Goal: Task Accomplishment & Management: Use online tool/utility

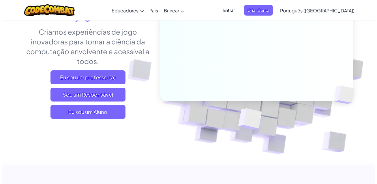
scroll to position [150, 0]
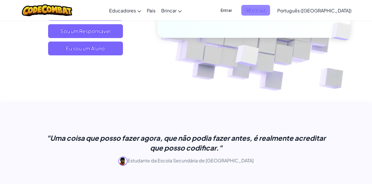
click at [270, 5] on span "Criar Conta" at bounding box center [256, 10] width 29 height 11
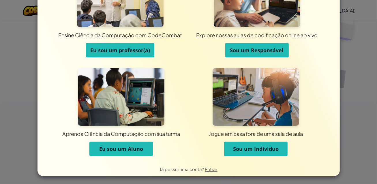
scroll to position [44, 0]
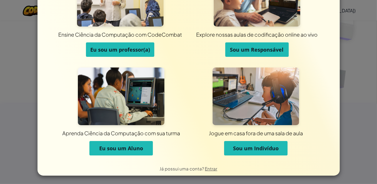
click at [257, 147] on span "Sou um Indivíduo" at bounding box center [256, 148] width 46 height 7
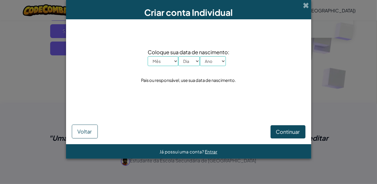
scroll to position [0, 0]
click at [168, 60] on select "Mês Janeiro Fevereiro Março Abril Maio Junho Julho Agosto Setembro Outubro Nove…" at bounding box center [163, 61] width 31 height 10
select select "12"
click at [148, 56] on select "Mês Janeiro Fevereiro Março Abril Maio Junho Julho Agosto Setembro Outubro Nove…" at bounding box center [163, 61] width 31 height 10
click at [184, 61] on select "Diâmetro 1 2 3 4 5 6 7 8 9 10 11 12 13 14 15 16 17 18 19 20 21 22 23 24 25 26 2…" at bounding box center [189, 61] width 22 height 10
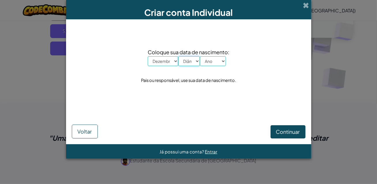
select select "1"
click at [178, 56] on select "Diâmetro 1 2 3 4 5 6 7 8 9 10 11 12 13 14 15 16 17 18 19 20 21 22 23 24 25 26 2…" at bounding box center [189, 61] width 22 height 10
click at [203, 63] on select "Ano 2025 2024 2023 2022 2021 2020 2019 2018 2017 2016 2015 2014 2013 2012 2011 …" at bounding box center [213, 61] width 26 height 10
select select "2006"
click at [200, 56] on select "Ano 2025 2024 2023 2022 2021 2020 2019 2018 2017 2016 2015 2014 2013 2012 2011 …" at bounding box center [213, 61] width 26 height 10
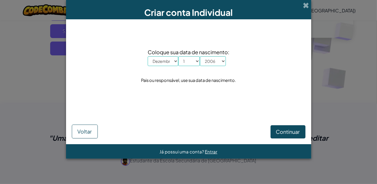
click at [269, 125] on div "Continuar Voltar" at bounding box center [189, 123] width 234 height 31
click at [281, 129] on span "Continuar" at bounding box center [288, 131] width 24 height 7
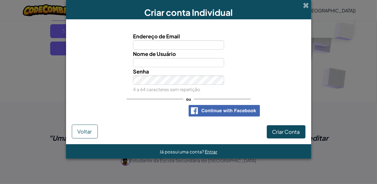
click at [120, 71] on div "Senha 4 a 64 caracteres sem repetição" at bounding box center [188, 80] width 239 height 26
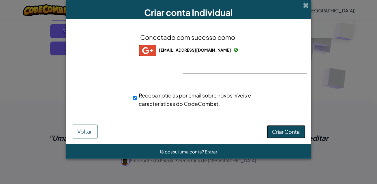
click at [289, 128] on span "Criar Conta" at bounding box center [286, 131] width 28 height 7
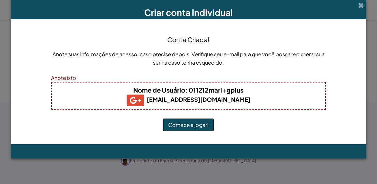
click at [180, 129] on button "Comece a jogar!" at bounding box center [188, 124] width 51 height 13
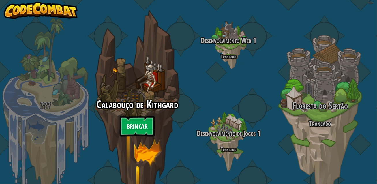
select select "pt-BR"
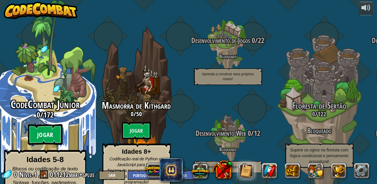
click at [53, 128] on btn "Jogar" at bounding box center [45, 134] width 35 height 21
select select "pt-BR"
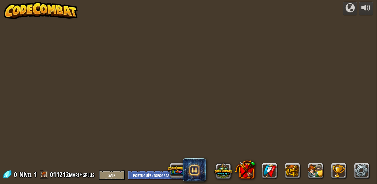
select select "pt-BR"
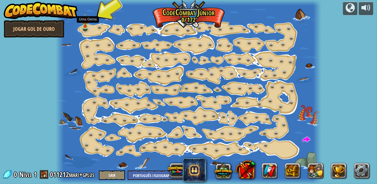
click at [84, 26] on img at bounding box center [85, 20] width 6 height 14
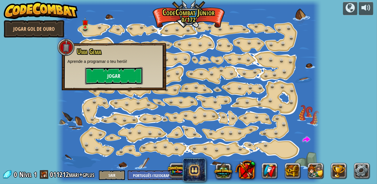
click at [112, 73] on button "Jogar" at bounding box center [114, 75] width 58 height 17
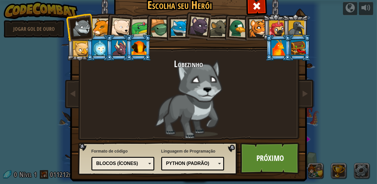
click at [82, 30] on div at bounding box center [81, 27] width 19 height 19
click at [105, 29] on li at bounding box center [119, 26] width 28 height 28
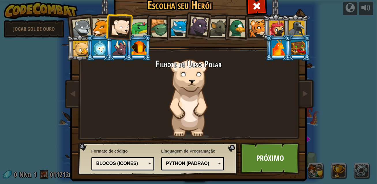
click at [98, 28] on div at bounding box center [101, 27] width 18 height 18
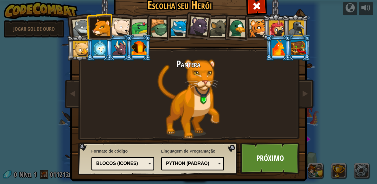
click at [194, 26] on div at bounding box center [198, 25] width 19 height 19
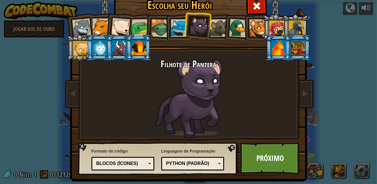
click at [216, 163] on div "Python (Padrão)" at bounding box center [193, 163] width 56 height 9
click at [192, 163] on div "Python (Padrão)" at bounding box center [191, 163] width 50 height 7
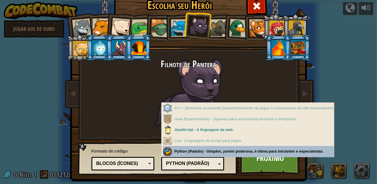
click at [184, 150] on div "Linguagem de Programação Python (Padrão) JavaScript Lua C++ Java (experimental)…" at bounding box center [192, 159] width 63 height 24
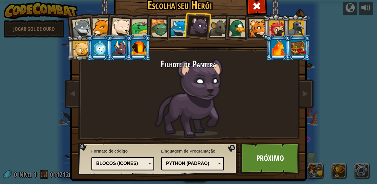
click at [112, 165] on div "Blocos (ícones)" at bounding box center [121, 163] width 50 height 7
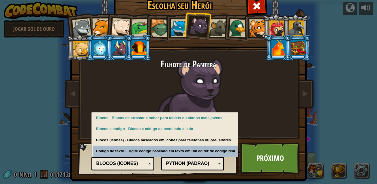
click at [150, 171] on div "Formato de código Código de texto Blocos e código Blocos Blocos (ícones) Blocos…" at bounding box center [158, 158] width 156 height 29
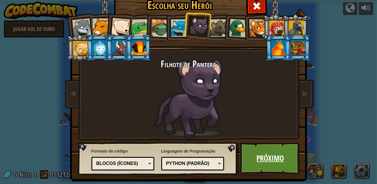
click at [279, 154] on link "Próximo" at bounding box center [270, 158] width 60 height 32
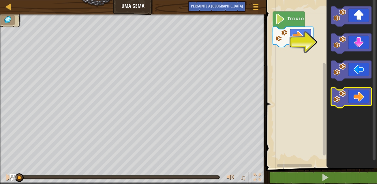
click at [362, 99] on icon "Espaço de trabalho do Blockly" at bounding box center [351, 98] width 40 height 20
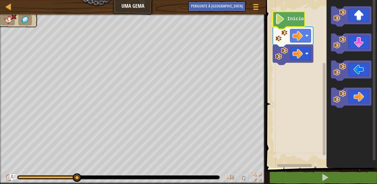
click at [284, 25] on icon "Espaço de trabalho do Blockly" at bounding box center [289, 21] width 32 height 18
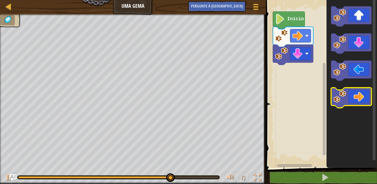
click at [355, 99] on icon "Espaço de trabalho do Blockly" at bounding box center [351, 98] width 40 height 20
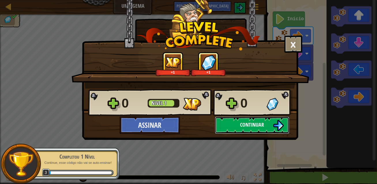
click at [240, 120] on button "Continuar" at bounding box center [252, 124] width 74 height 17
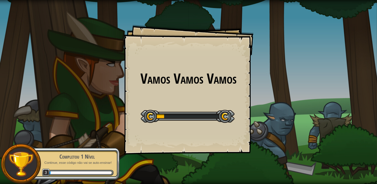
click at [216, 105] on div "Nível inicial" at bounding box center [188, 115] width 94 height 23
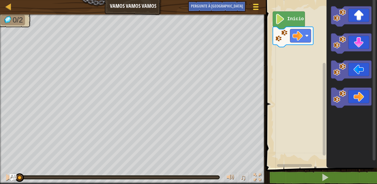
click at [255, 10] on span at bounding box center [255, 9] width 5 height 1
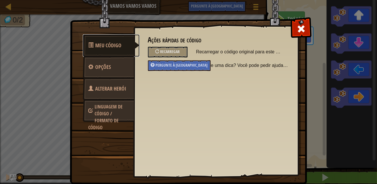
click at [112, 50] on link "Meu código" at bounding box center [111, 45] width 57 height 22
click at [108, 66] on span "Opções" at bounding box center [103, 66] width 16 height 7
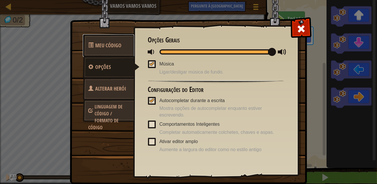
click at [108, 47] on span "Meu código" at bounding box center [108, 45] width 26 height 7
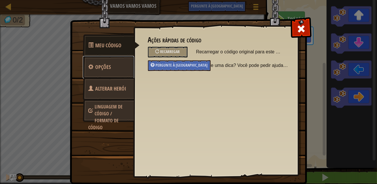
click at [117, 64] on link "Opções" at bounding box center [108, 67] width 51 height 22
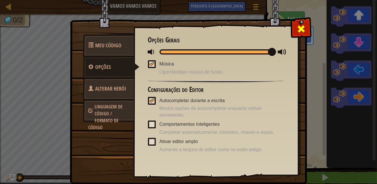
click at [298, 30] on span at bounding box center [300, 28] width 9 height 9
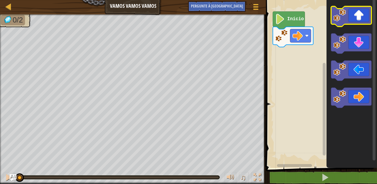
click at [354, 20] on icon "Espaço de trabalho do Blockly" at bounding box center [351, 16] width 40 height 20
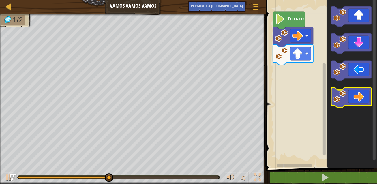
click at [362, 96] on icon "Espaço de trabalho do Blockly" at bounding box center [351, 98] width 40 height 20
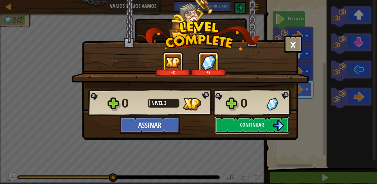
click at [238, 121] on button "Continuar" at bounding box center [252, 124] width 74 height 17
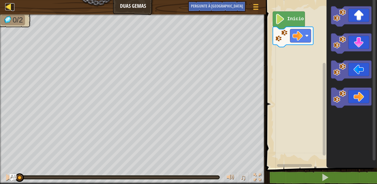
click at [10, 7] on div at bounding box center [8, 6] width 7 height 7
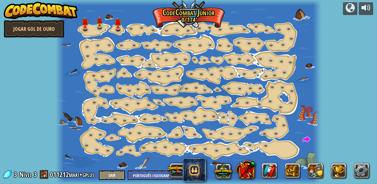
select select "pt-BR"
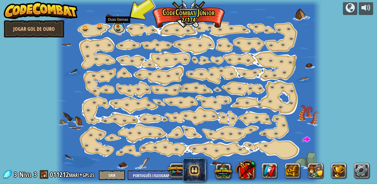
click at [117, 29] on link at bounding box center [119, 28] width 12 height 12
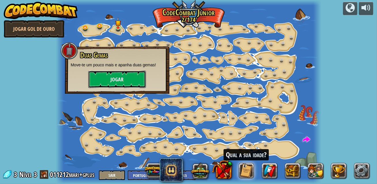
click at [121, 79] on button "Jogar" at bounding box center [117, 79] width 58 height 17
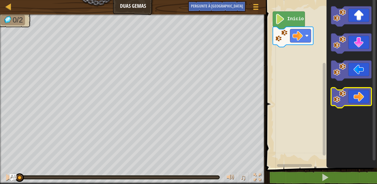
click at [361, 97] on icon "Espaço de trabalho do Blockly" at bounding box center [351, 98] width 40 height 20
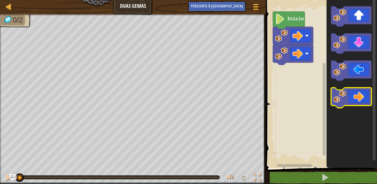
click at [361, 97] on icon "Espaço de trabalho do Blockly" at bounding box center [351, 98] width 40 height 20
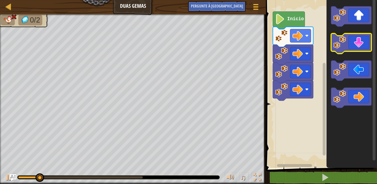
click at [358, 49] on icon "Espaço de trabalho do Blockly" at bounding box center [351, 43] width 40 height 20
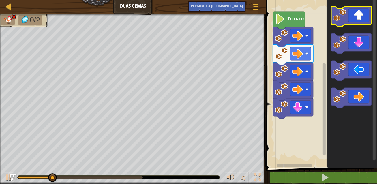
click at [356, 22] on icon "Espaço de trabalho do Blockly" at bounding box center [351, 16] width 40 height 20
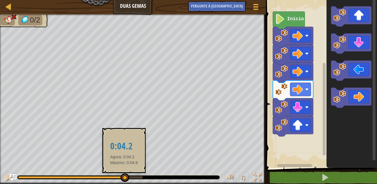
drag, startPoint x: 143, startPoint y: 176, endPoint x: 123, endPoint y: 177, distance: 20.5
click at [123, 177] on div at bounding box center [125, 177] width 9 height 9
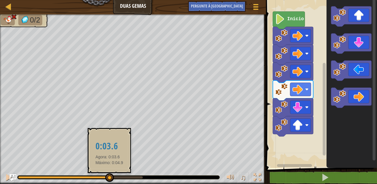
drag, startPoint x: 123, startPoint y: 177, endPoint x: 106, endPoint y: 177, distance: 17.3
click at [106, 177] on div at bounding box center [109, 177] width 9 height 9
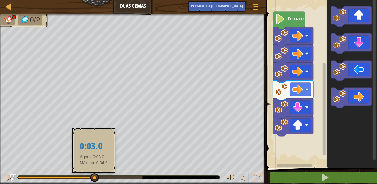
drag, startPoint x: 106, startPoint y: 177, endPoint x: 94, endPoint y: 174, distance: 12.2
click at [94, 174] on div at bounding box center [94, 177] width 9 height 9
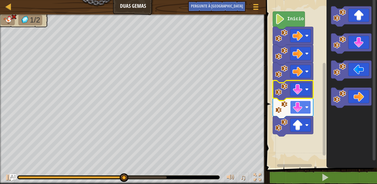
click at [308, 108] on image "Espaço de trabalho do Blockly" at bounding box center [306, 107] width 3 height 3
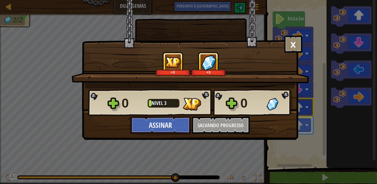
click at [208, 111] on div "0 Nível 3 0" at bounding box center [190, 103] width 204 height 28
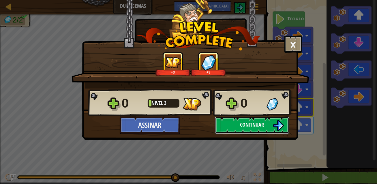
click at [251, 129] on button "Continuar" at bounding box center [252, 124] width 74 height 17
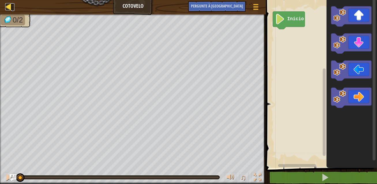
click at [11, 6] on div at bounding box center [8, 6] width 7 height 7
select select "pt-BR"
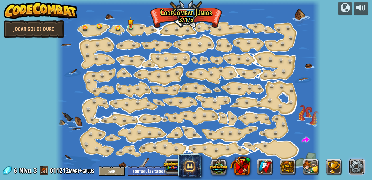
click at [361, 170] on link at bounding box center [357, 167] width 16 height 16
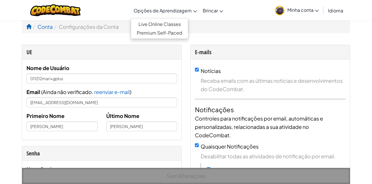
click at [186, 12] on span "Opções de Aprendizagem" at bounding box center [163, 10] width 58 height 6
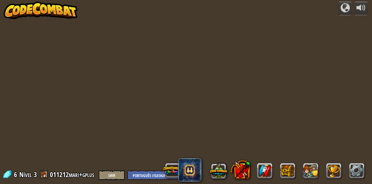
select select "pt-BR"
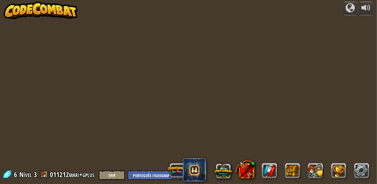
select select "pt-BR"
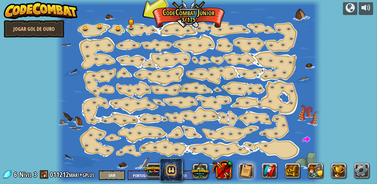
click at [191, 12] on div at bounding box center [188, 92] width 265 height 184
click at [254, 167] on button at bounding box center [246, 171] width 16 height 16
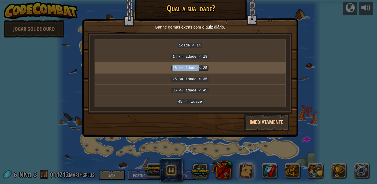
drag, startPoint x: 199, startPoint y: 65, endPoint x: 170, endPoint y: 65, distance: 28.8
click at [170, 65] on p "18 <= idade < 25" at bounding box center [190, 68] width 186 height 6
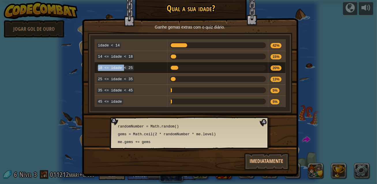
drag, startPoint x: 170, startPoint y: 65, endPoint x: 177, endPoint y: 65, distance: 7.5
click at [177, 65] on div at bounding box center [218, 68] width 96 height 6
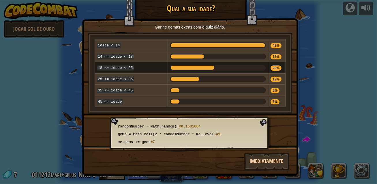
drag, startPoint x: 218, startPoint y: 67, endPoint x: 247, endPoint y: 67, distance: 29.4
click at [247, 67] on div at bounding box center [218, 68] width 96 height 6
click at [260, 154] on button "Imediatamente" at bounding box center [266, 161] width 45 height 17
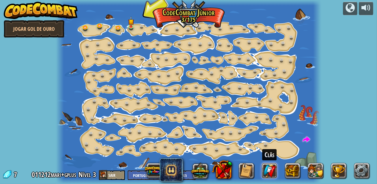
click at [270, 174] on link at bounding box center [269, 171] width 16 height 16
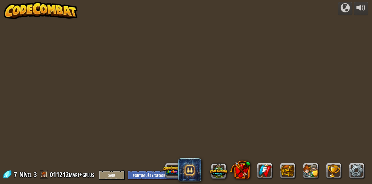
select select "pt-BR"
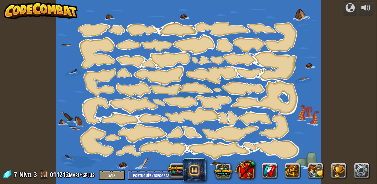
select select "pt-BR"
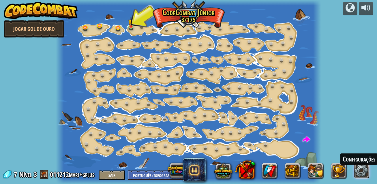
click at [355, 166] on link at bounding box center [362, 171] width 16 height 16
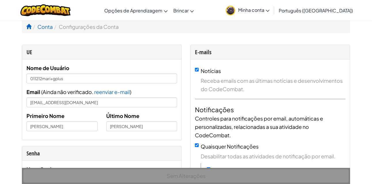
click at [273, 14] on link "Minha conta" at bounding box center [248, 10] width 50 height 18
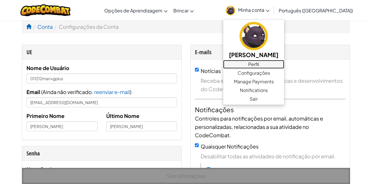
click at [285, 66] on link "Perfil" at bounding box center [253, 64] width 61 height 9
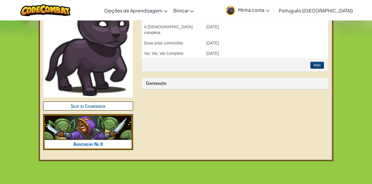
scroll to position [219, 0]
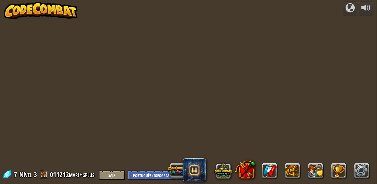
select select "pt-BR"
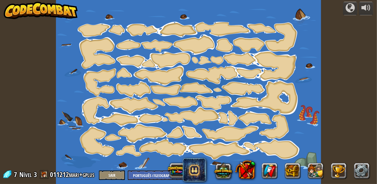
select select "pt-BR"
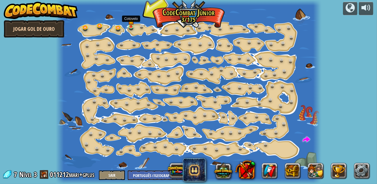
click at [43, 30] on link "Jogar Gol de Ouro" at bounding box center [34, 28] width 61 height 17
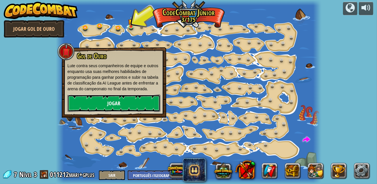
click at [138, 106] on link "Jogar" at bounding box center [113, 103] width 93 height 17
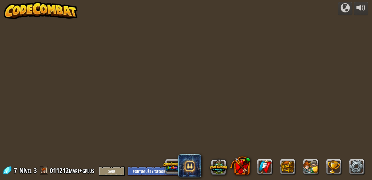
select select "pt-BR"
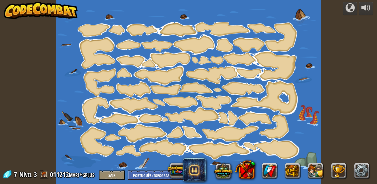
select select "pt-BR"
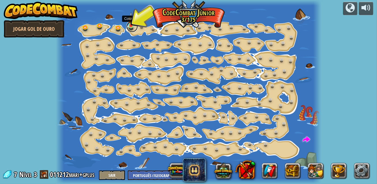
click at [129, 28] on link at bounding box center [132, 27] width 12 height 12
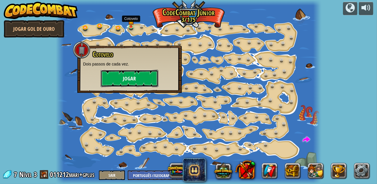
click at [123, 82] on button "Jogar" at bounding box center [130, 78] width 58 height 17
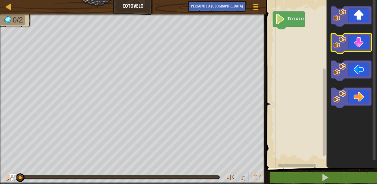
click at [358, 41] on icon "Espaço de trabalho do Blockly" at bounding box center [351, 43] width 40 height 20
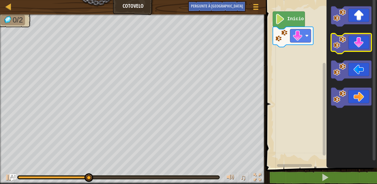
click at [358, 41] on icon "Espaço de trabalho do Blockly" at bounding box center [351, 43] width 40 height 20
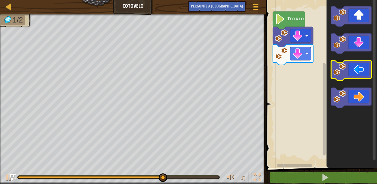
click at [367, 70] on icon "Espaço de trabalho do Blockly" at bounding box center [351, 71] width 40 height 20
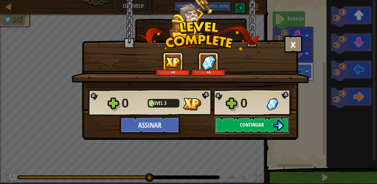
click at [275, 125] on img at bounding box center [278, 125] width 11 height 11
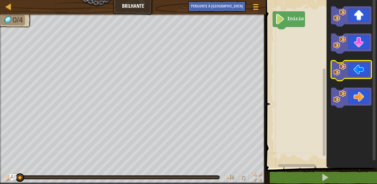
click at [356, 76] on icon "Espaço de trabalho do Blockly" at bounding box center [351, 71] width 40 height 20
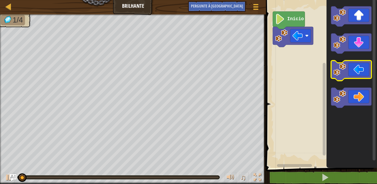
click at [356, 76] on icon "Espaço de trabalho do Blockly" at bounding box center [351, 71] width 40 height 20
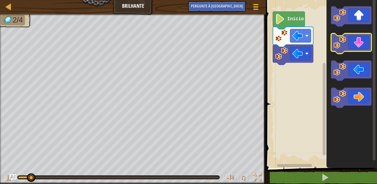
click at [362, 44] on icon "Espaço de trabalho do Blockly" at bounding box center [351, 43] width 40 height 20
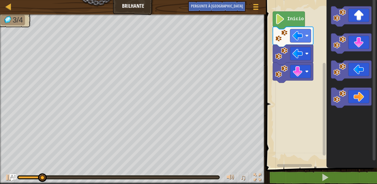
click at [364, 108] on icon "Espaço de trabalho do Blockly" at bounding box center [351, 82] width 50 height 171
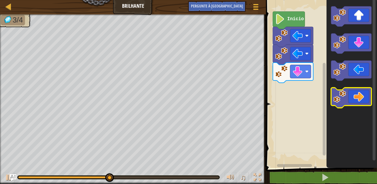
click at [364, 102] on icon "Espaço de trabalho do Blockly" at bounding box center [351, 98] width 40 height 20
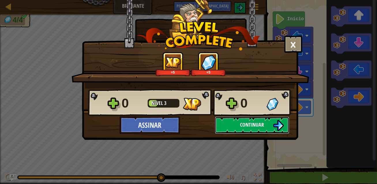
click at [279, 121] on img at bounding box center [278, 125] width 11 height 11
